Goal: Information Seeking & Learning: Learn about a topic

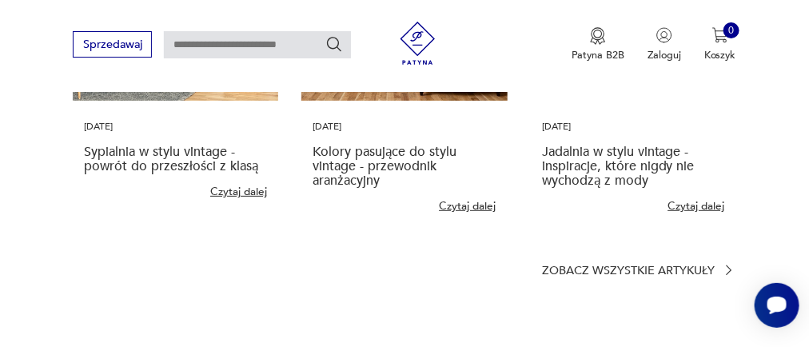
scroll to position [3438, 0]
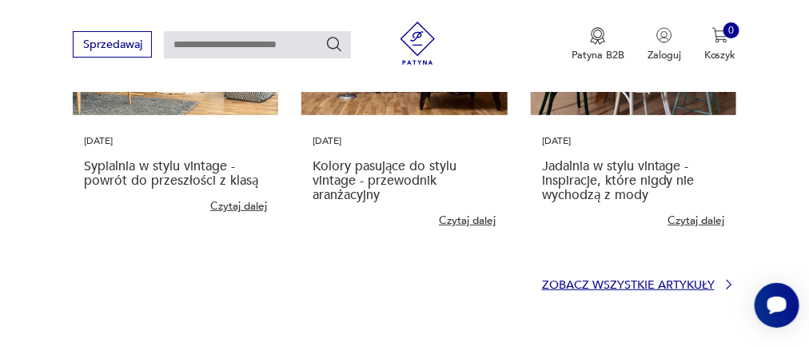
click at [736, 277] on icon at bounding box center [729, 284] width 14 height 14
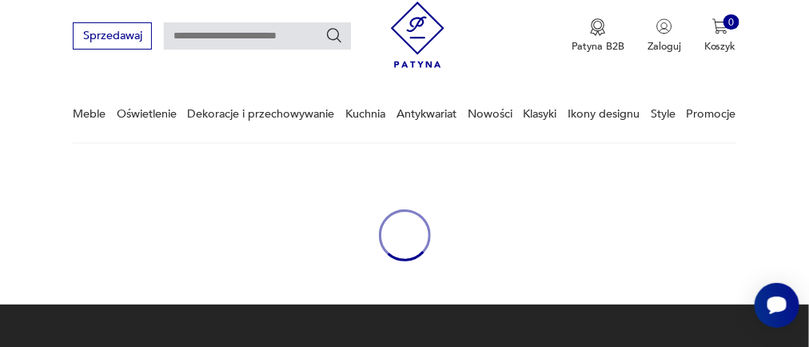
scroll to position [1380, 0]
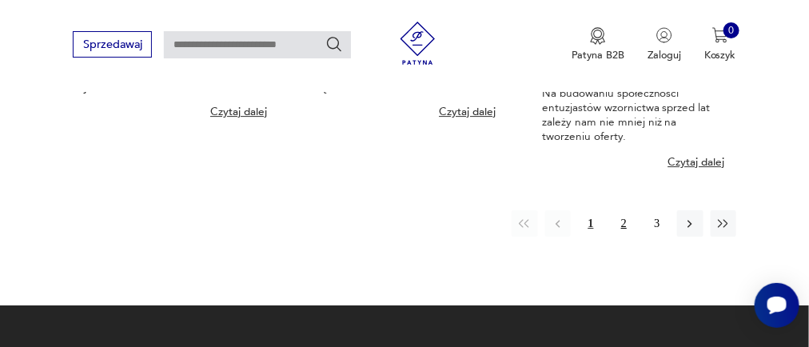
click at [620, 229] on button "2" at bounding box center [624, 223] width 26 height 26
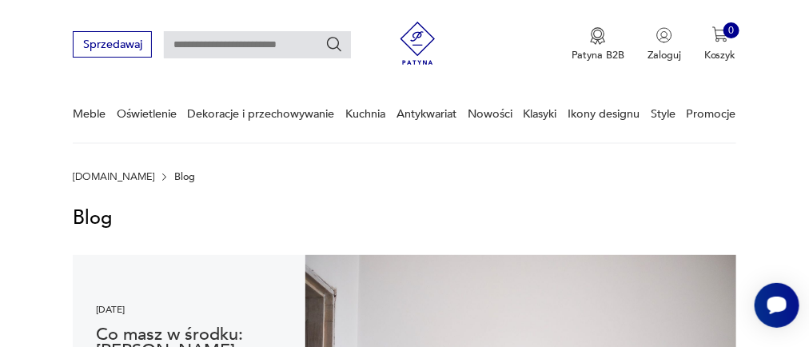
scroll to position [1380, 0]
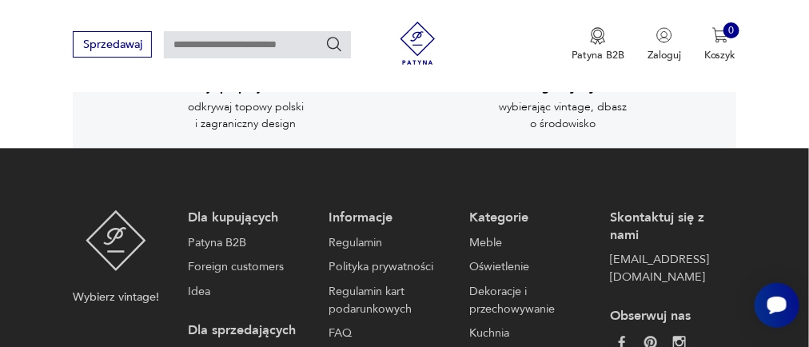
scroll to position [2798, 0]
